Goal: Task Accomplishment & Management: Manage account settings

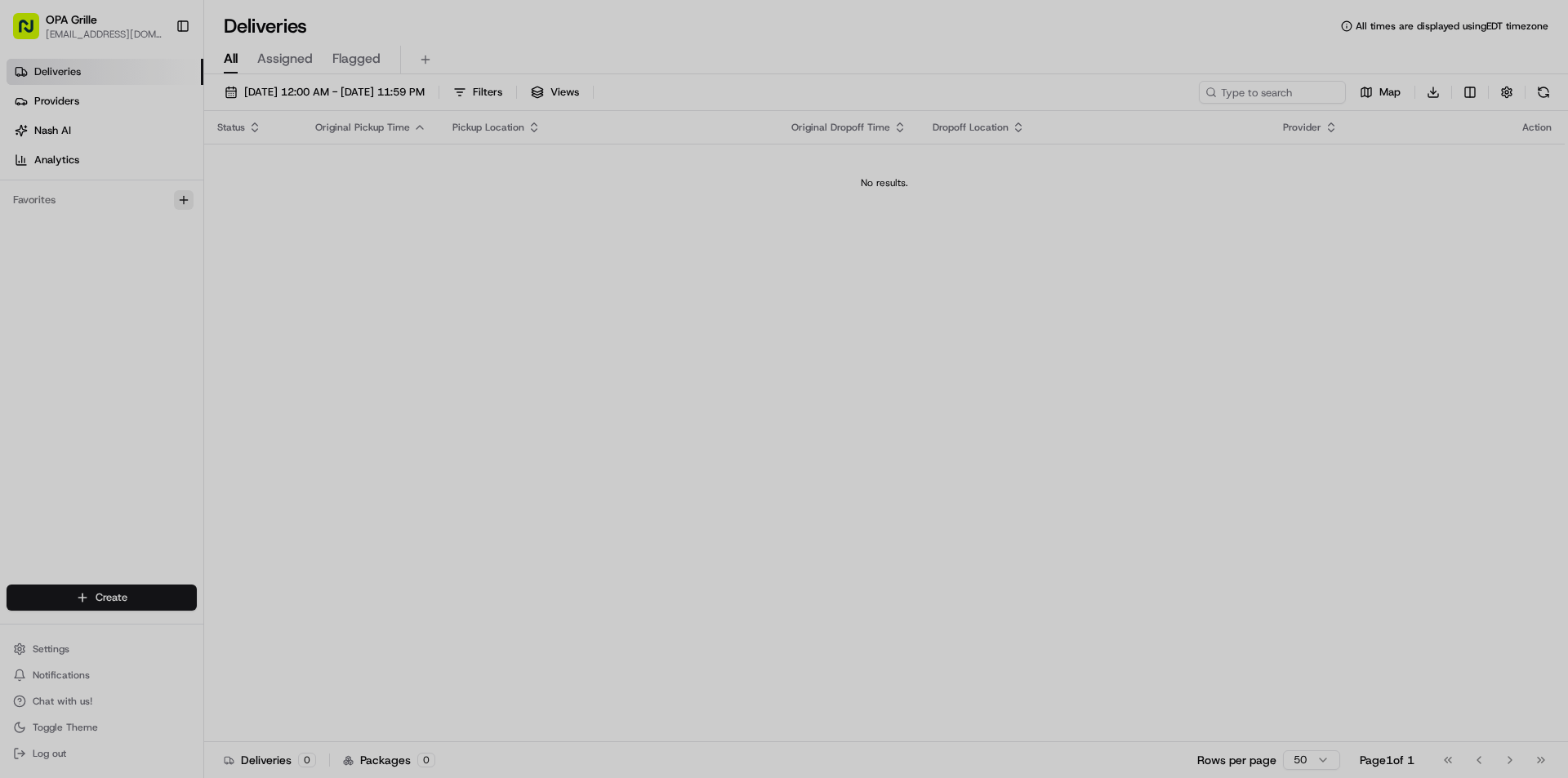
click at [179, 196] on div at bounding box center [784, 389] width 1568 height 778
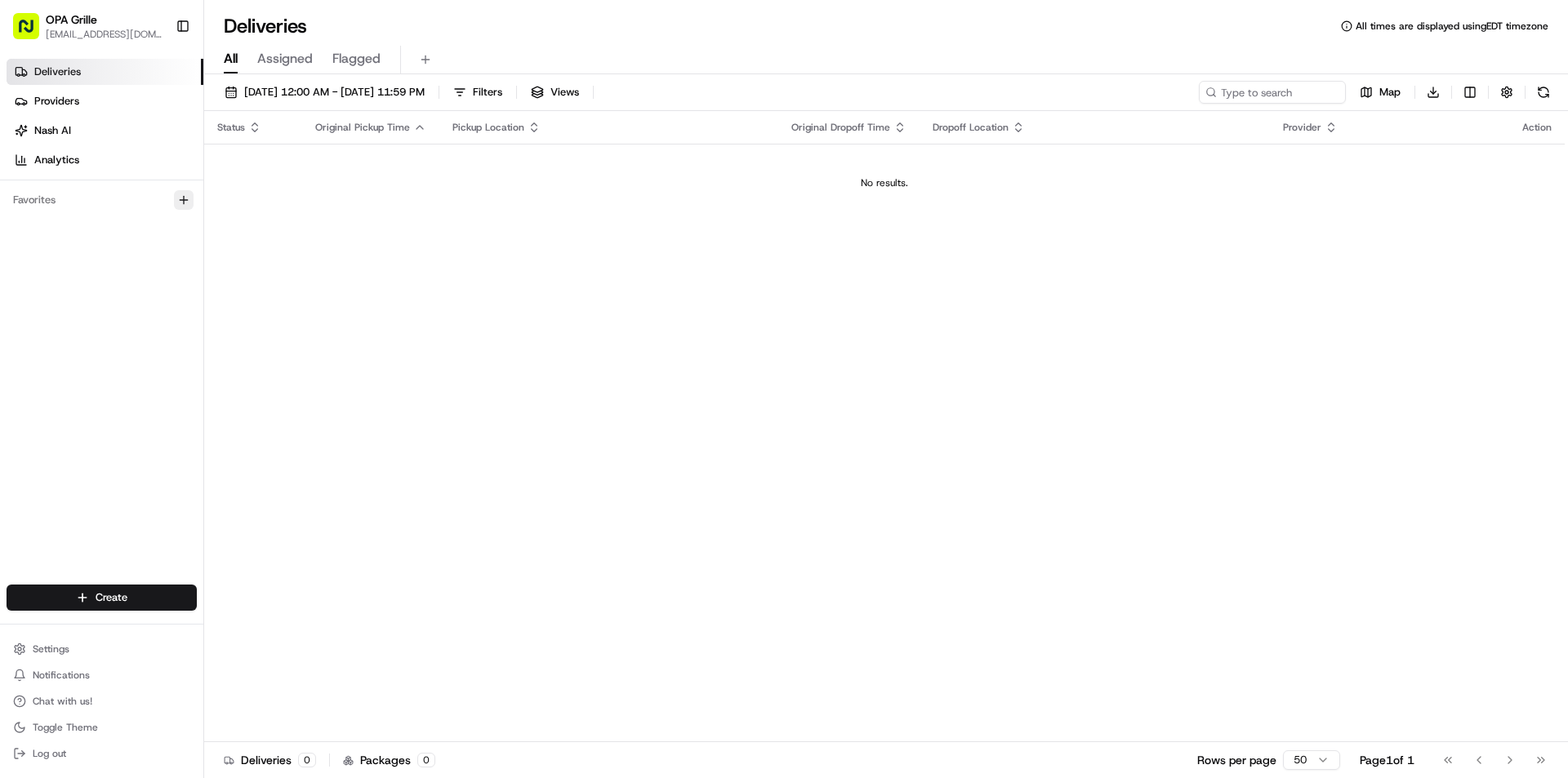
click at [183, 197] on icon "button" at bounding box center [184, 200] width 13 height 13
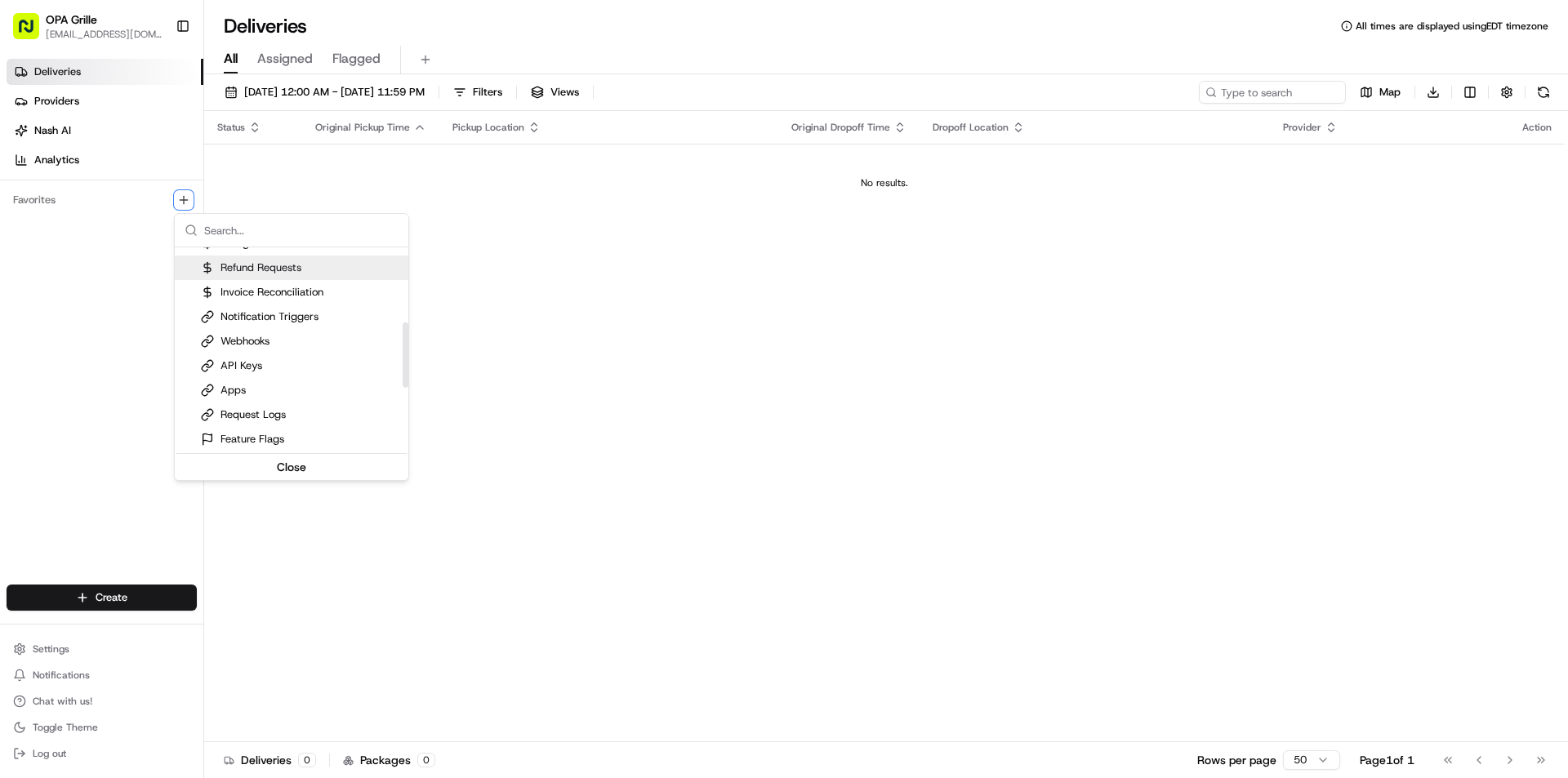
scroll to position [161, 0]
click at [105, 388] on html "OPA Grille [EMAIL_ADDRESS][DOMAIN_NAME] Toggle Sidebar Deliveries Providers [PE…" at bounding box center [784, 389] width 1568 height 778
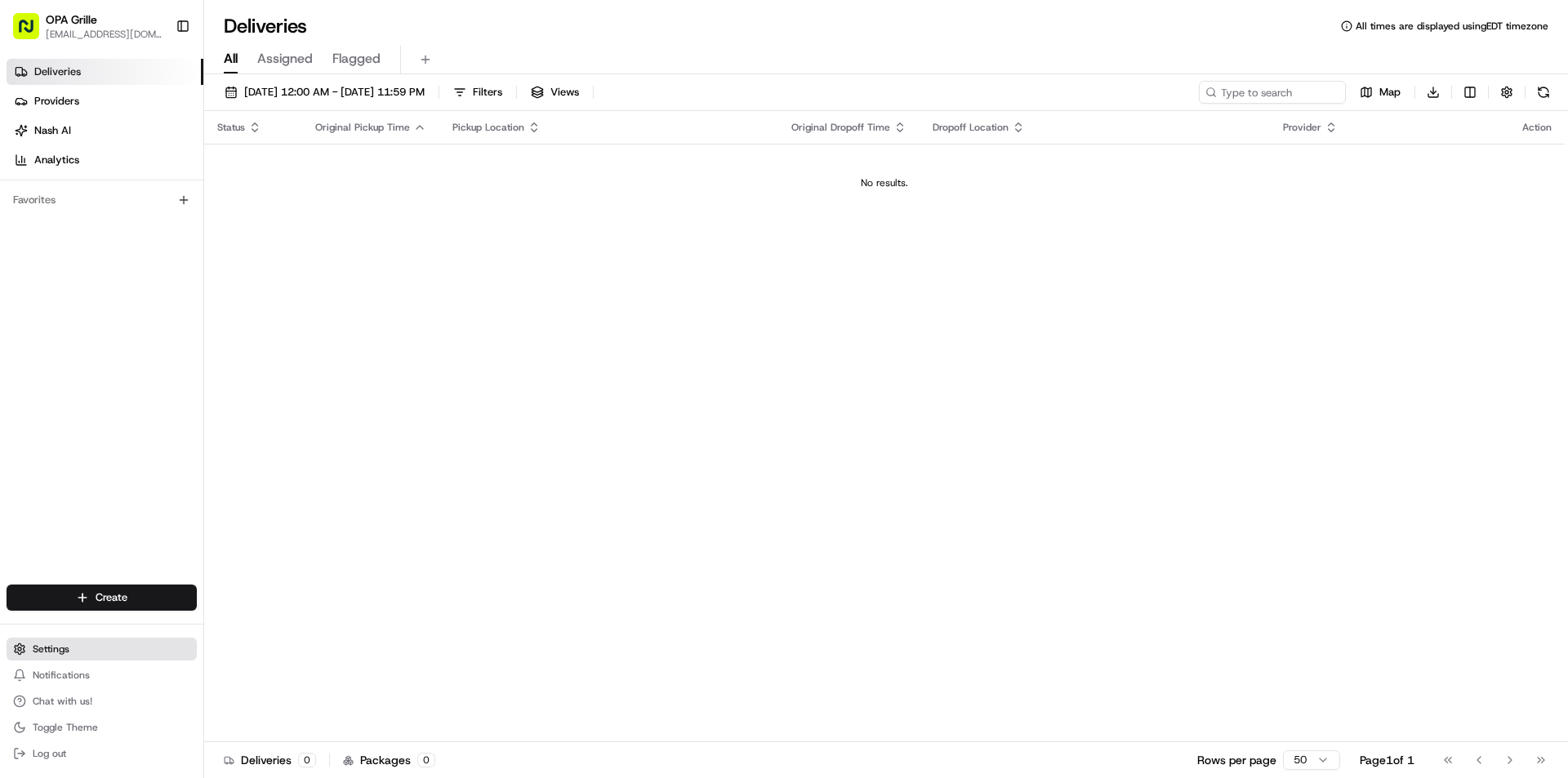
click at [49, 645] on span "Settings" at bounding box center [51, 648] width 37 height 13
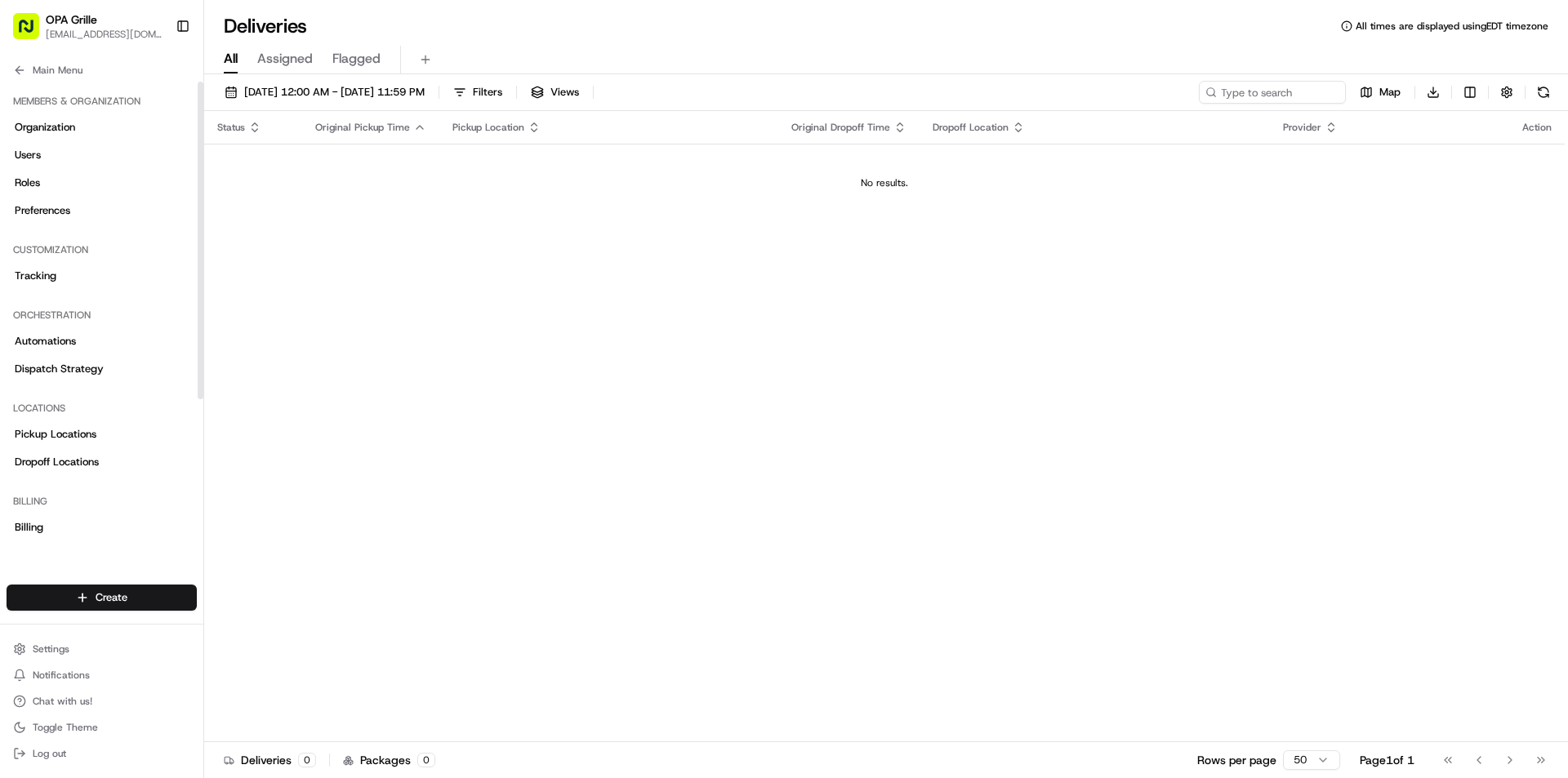
scroll to position [190, 0]
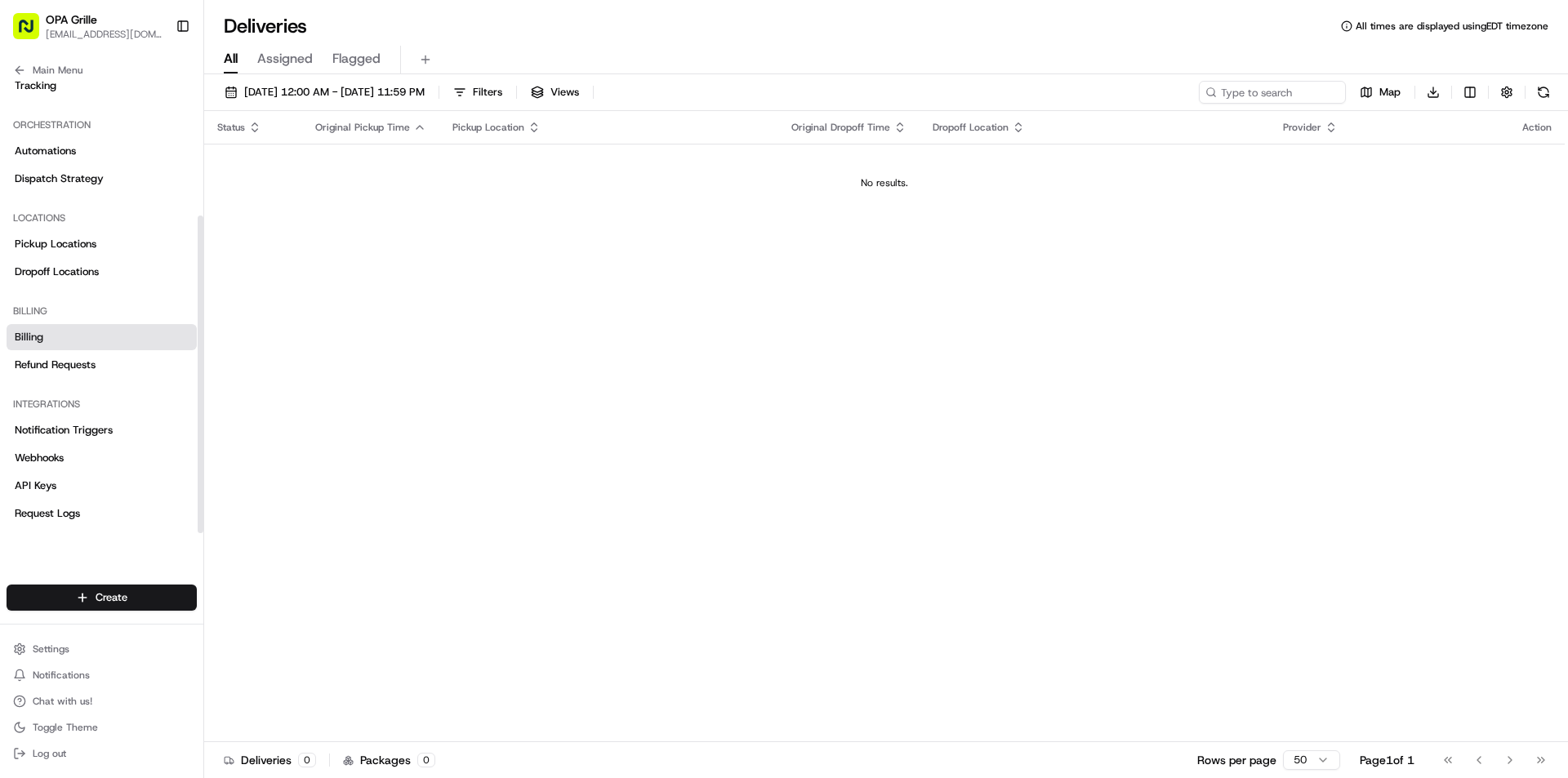
click at [32, 343] on span "Billing" at bounding box center [29, 337] width 29 height 15
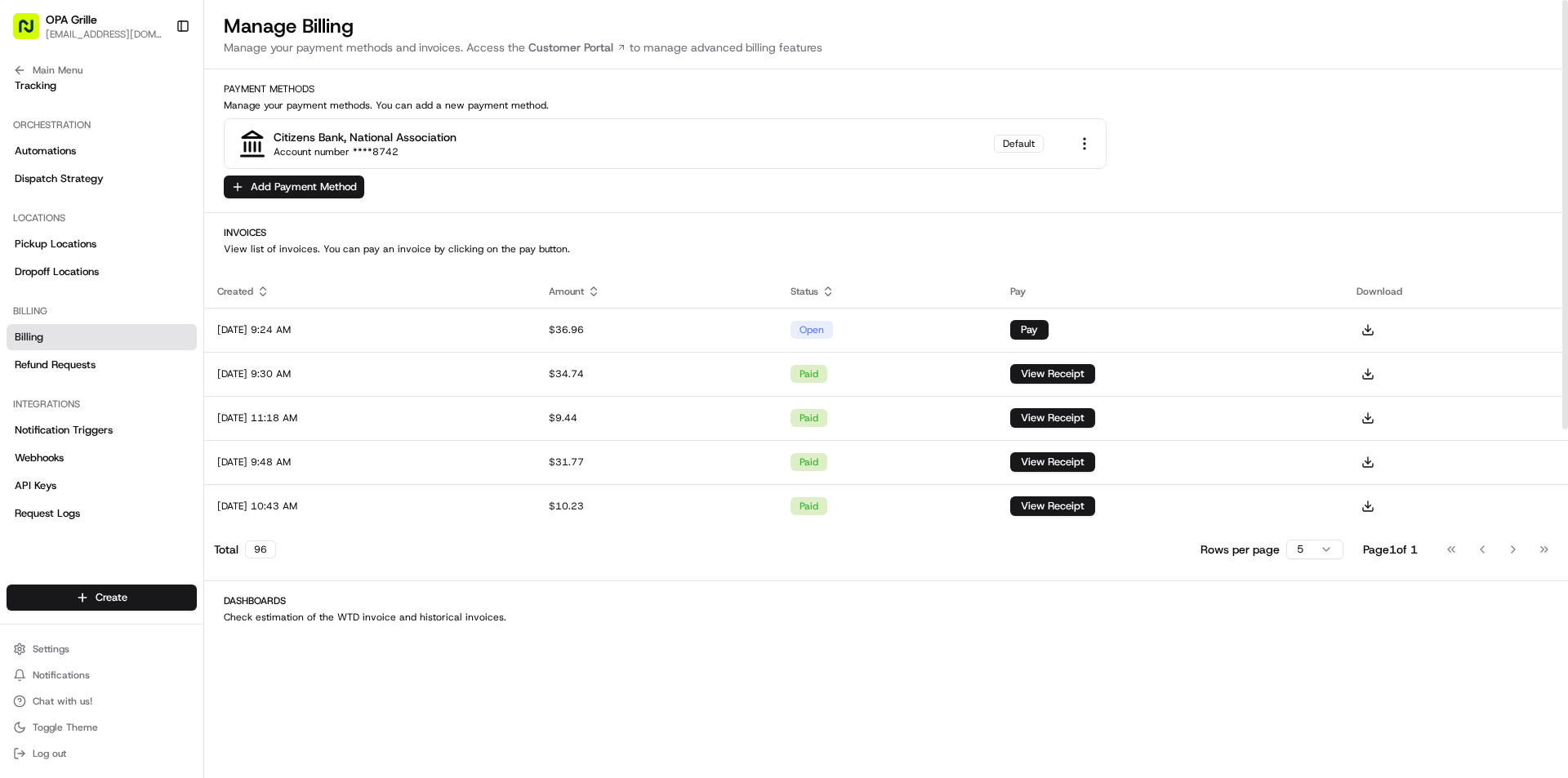
click at [1313, 555] on html "OPA Grille [EMAIL_ADDRESS][DOMAIN_NAME] Toggle Sidebar Deliveries Providers [PE…" at bounding box center [784, 389] width 1568 height 778
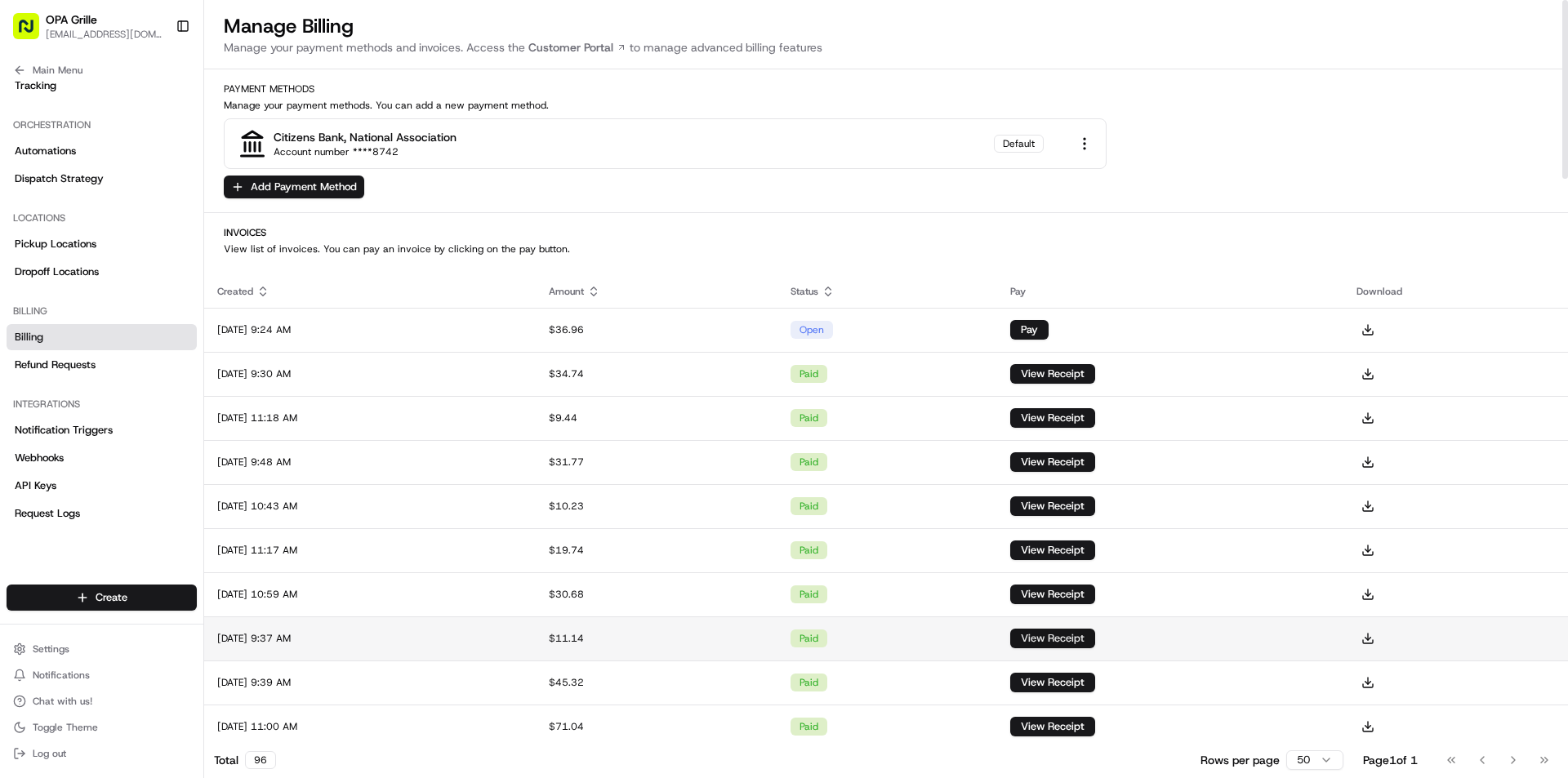
click at [1095, 641] on button "View Receipt" at bounding box center [1053, 637] width 85 height 19
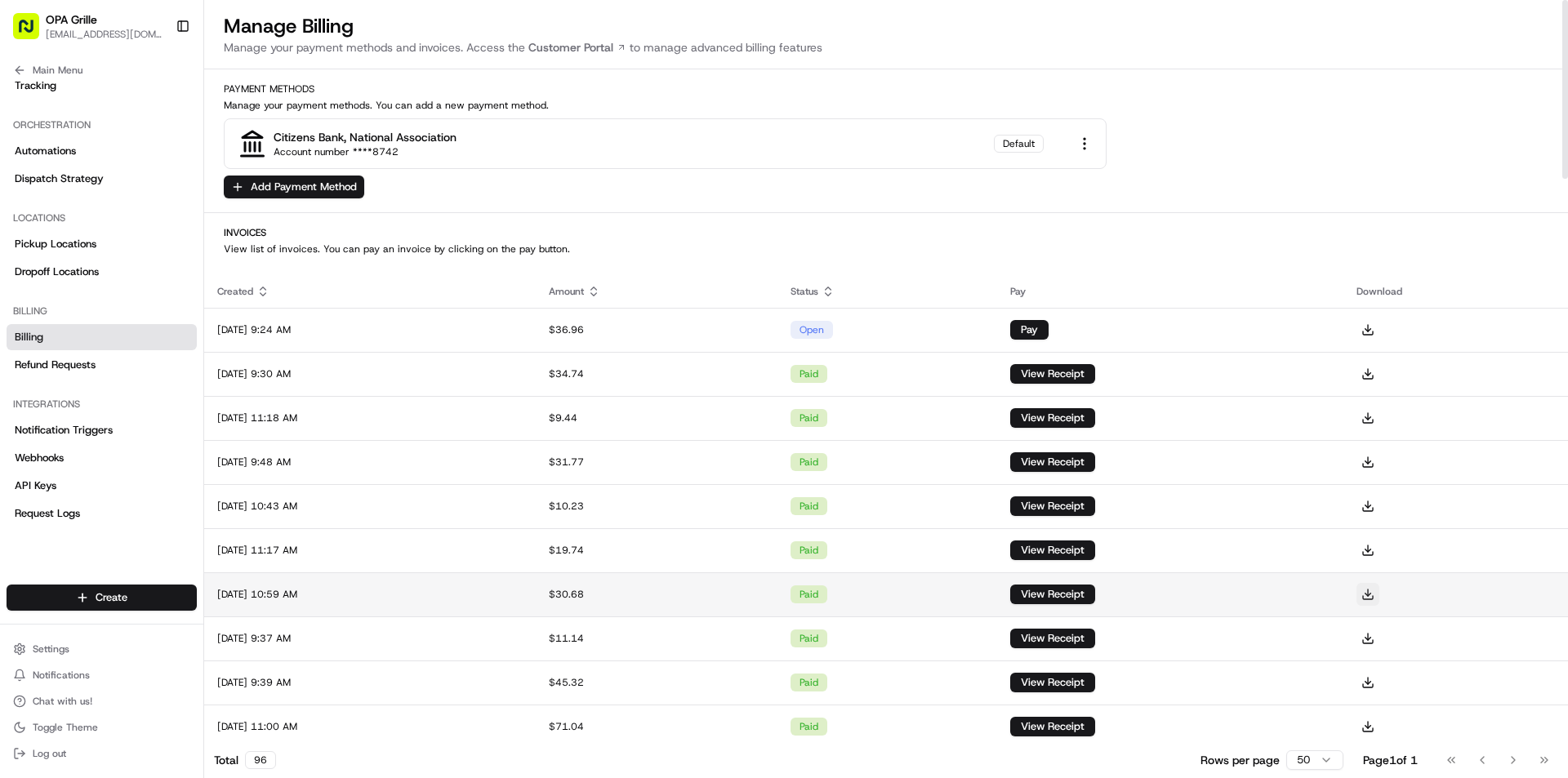
click at [1379, 594] on button at bounding box center [1367, 594] width 23 height 23
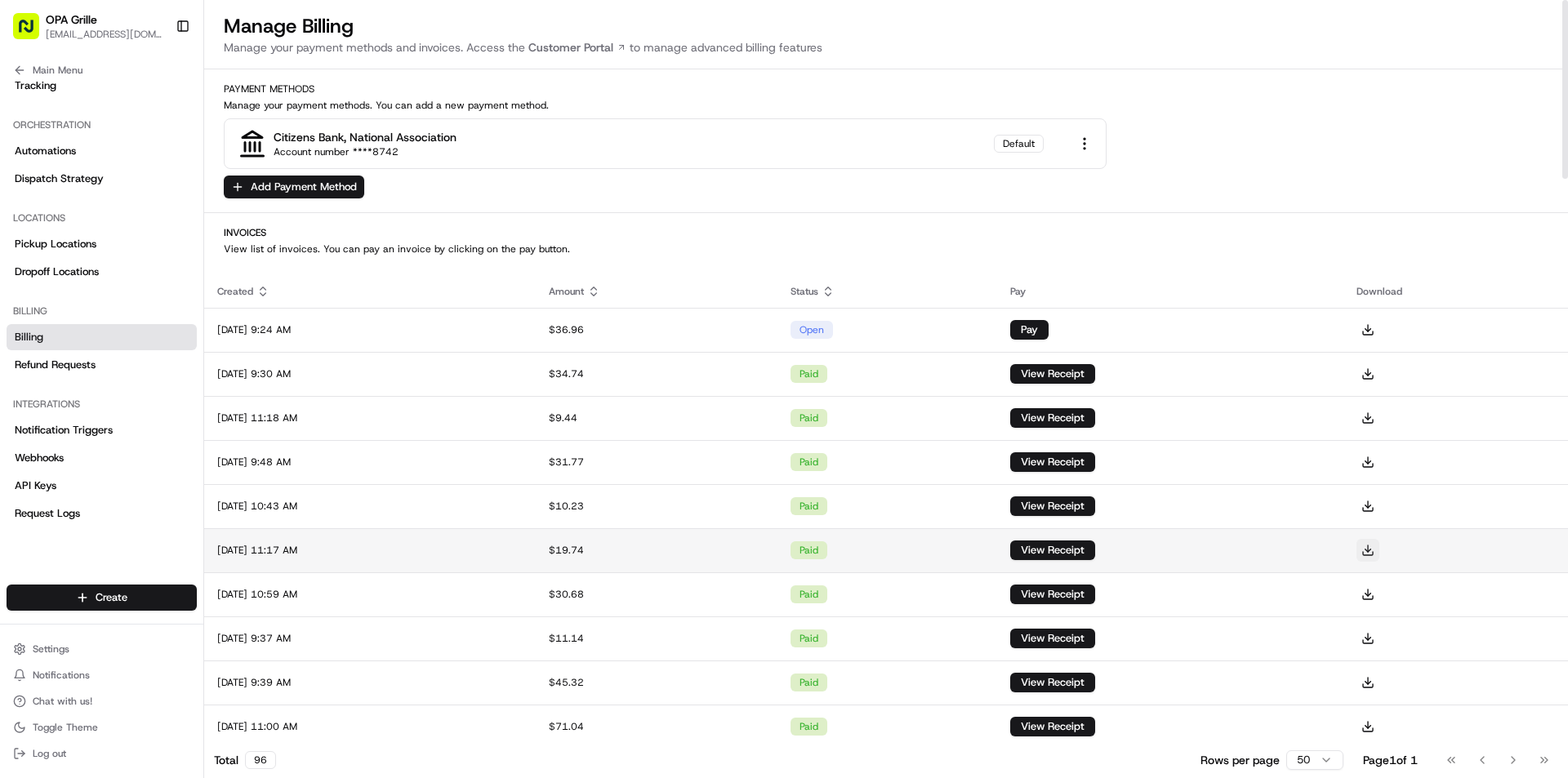
click at [1379, 550] on button at bounding box center [1367, 550] width 23 height 23
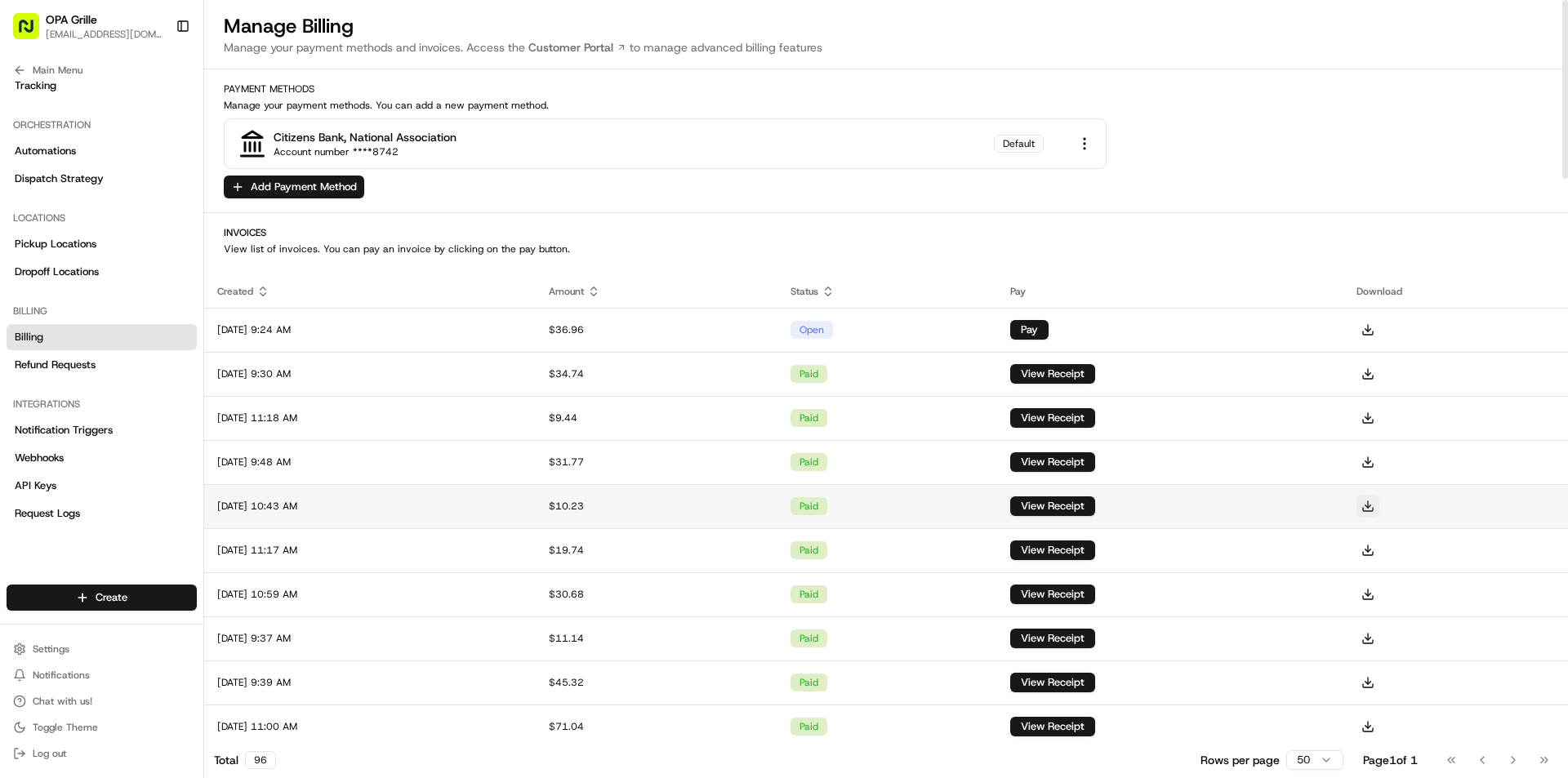
click at [1379, 508] on button at bounding box center [1367, 506] width 23 height 23
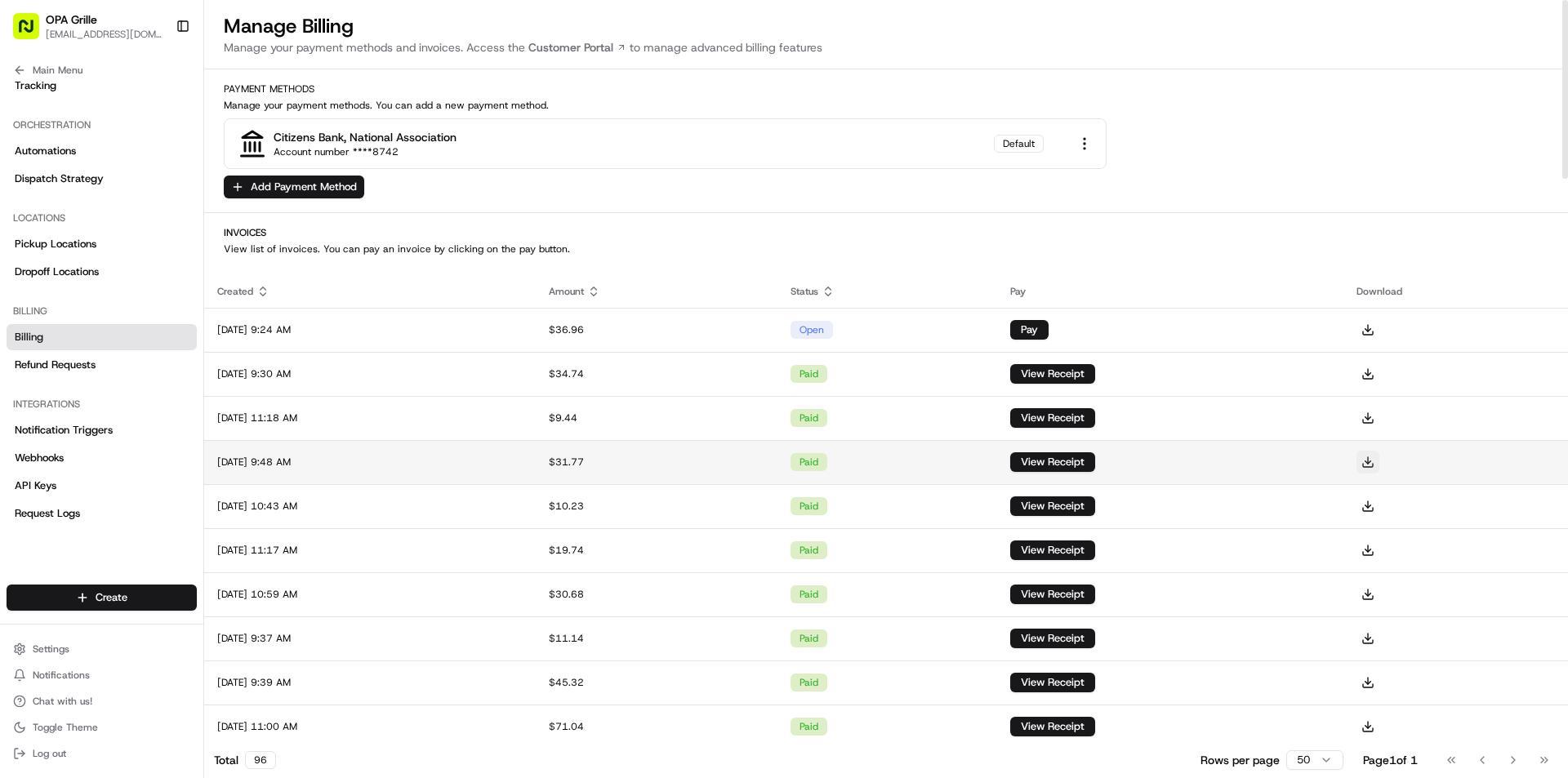
click at [1379, 467] on button at bounding box center [1367, 462] width 23 height 23
